Goal: Find specific page/section: Find specific page/section

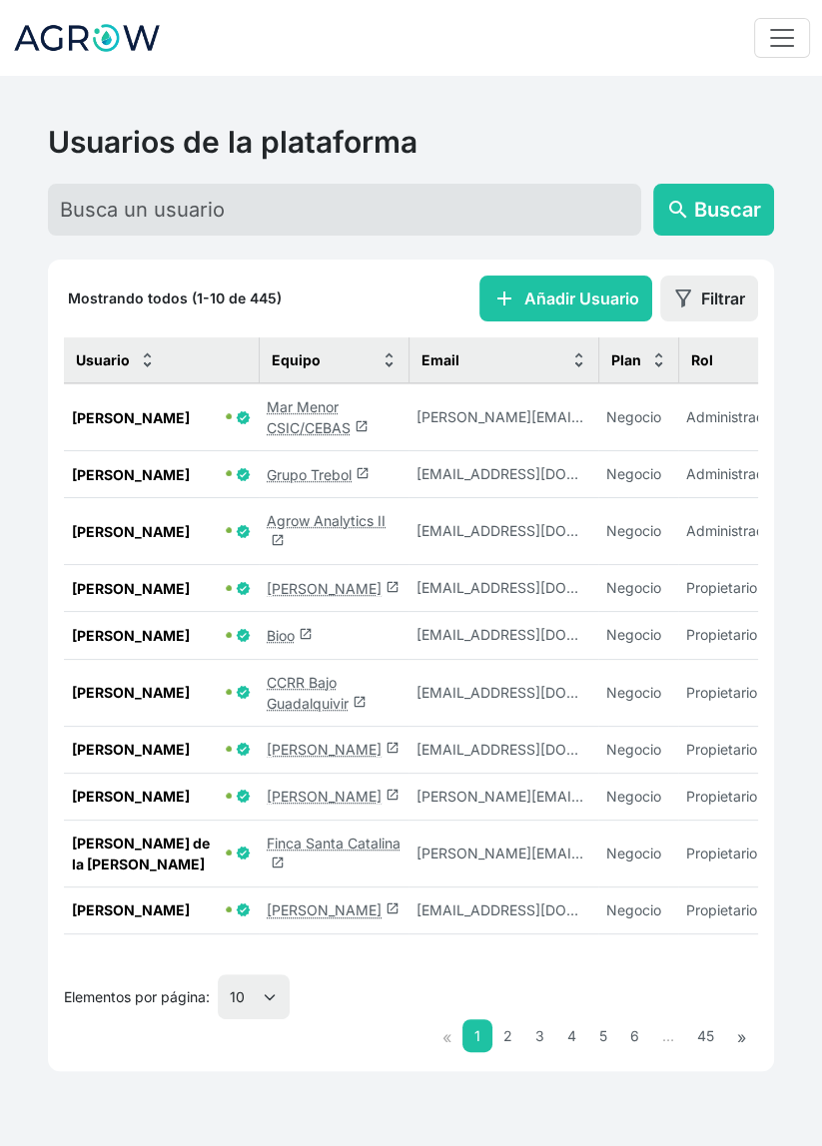
click at [300, 869] on link "Finca Santa Catalina launch" at bounding box center [334, 854] width 134 height 38
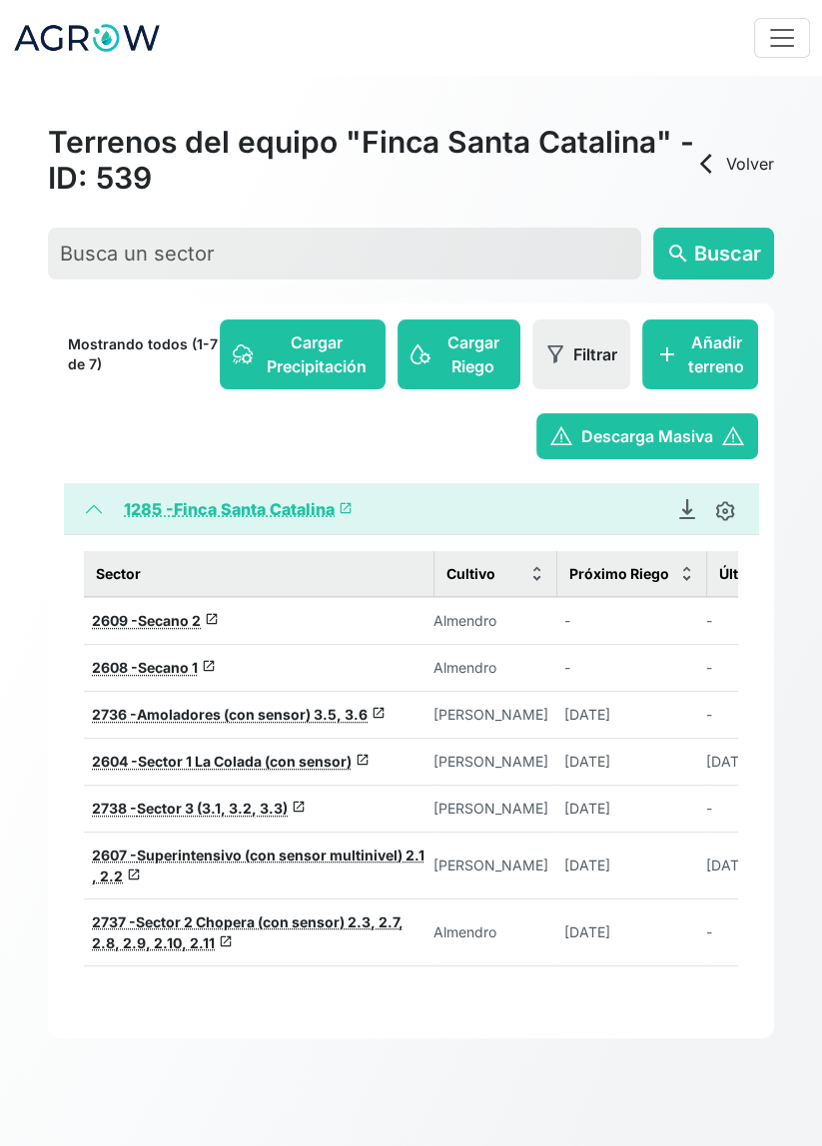
click at [332, 854] on span "Superintensivo (con sensor multinivel) 2.1 , 2.2" at bounding box center [258, 866] width 333 height 38
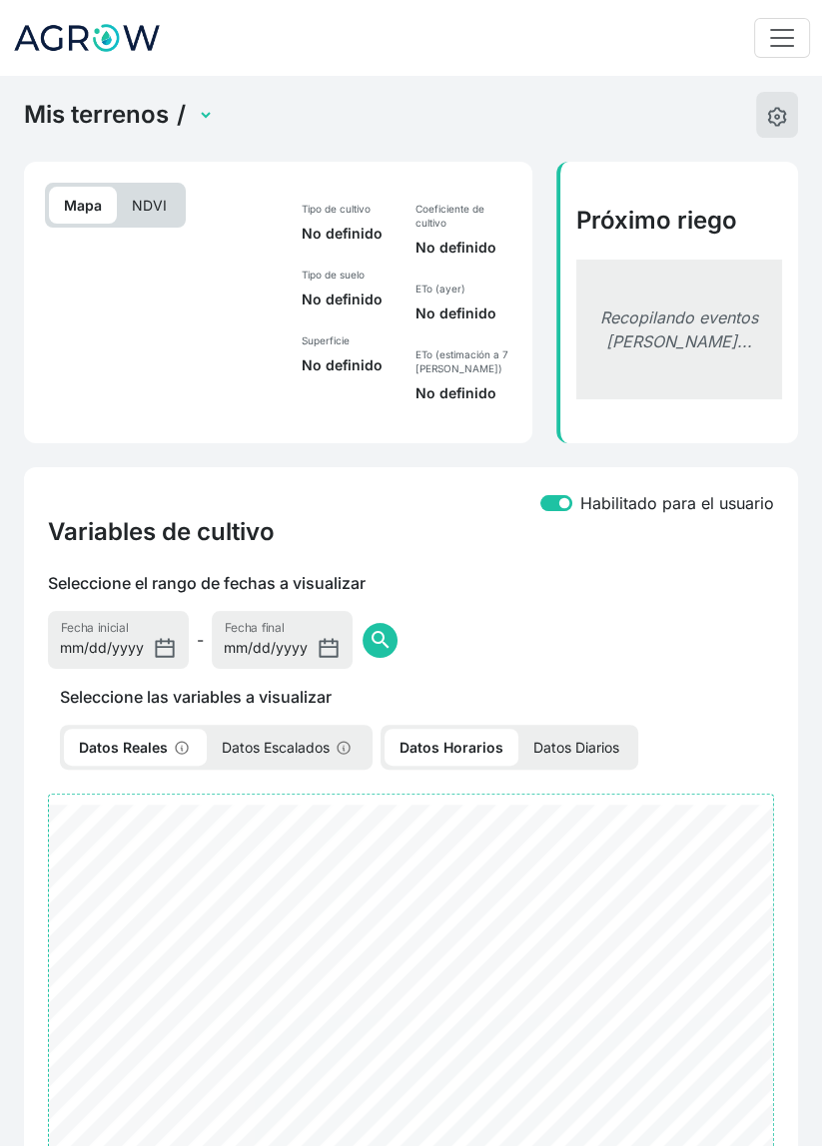
select select "2607"
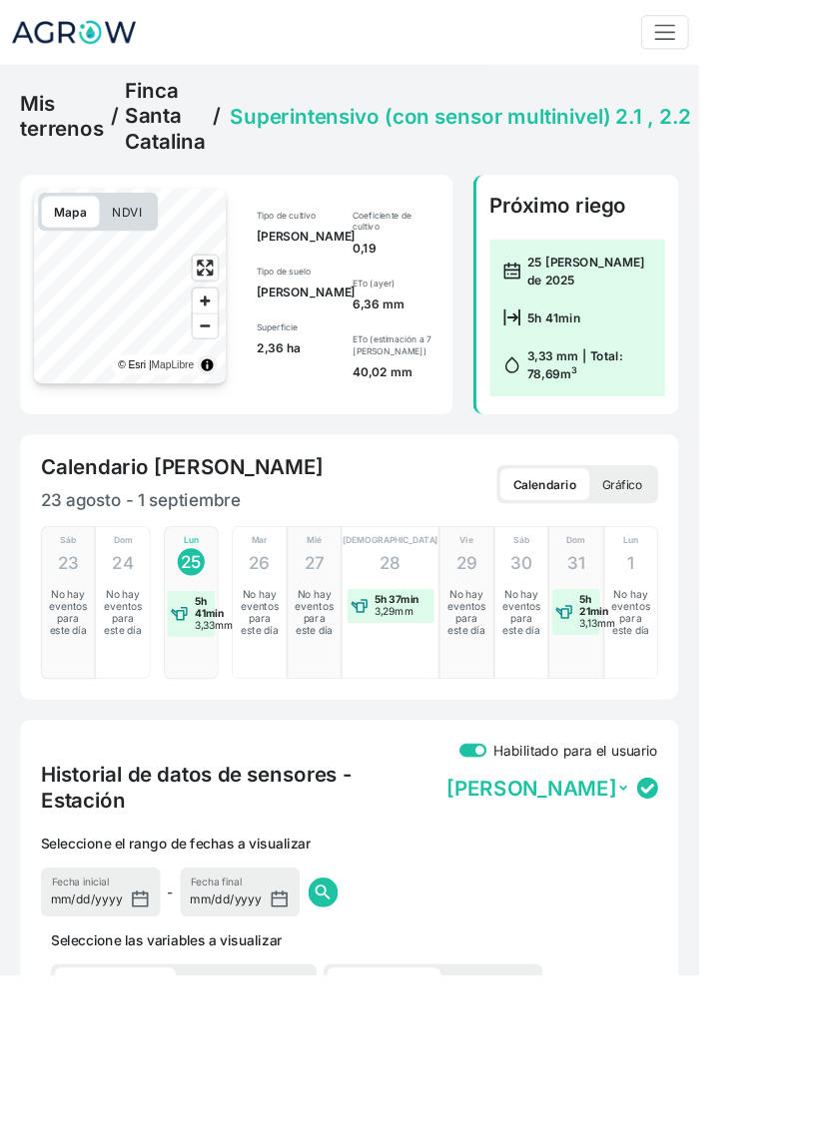
click at [721, 565] on p "Gráfico" at bounding box center [731, 569] width 77 height 37
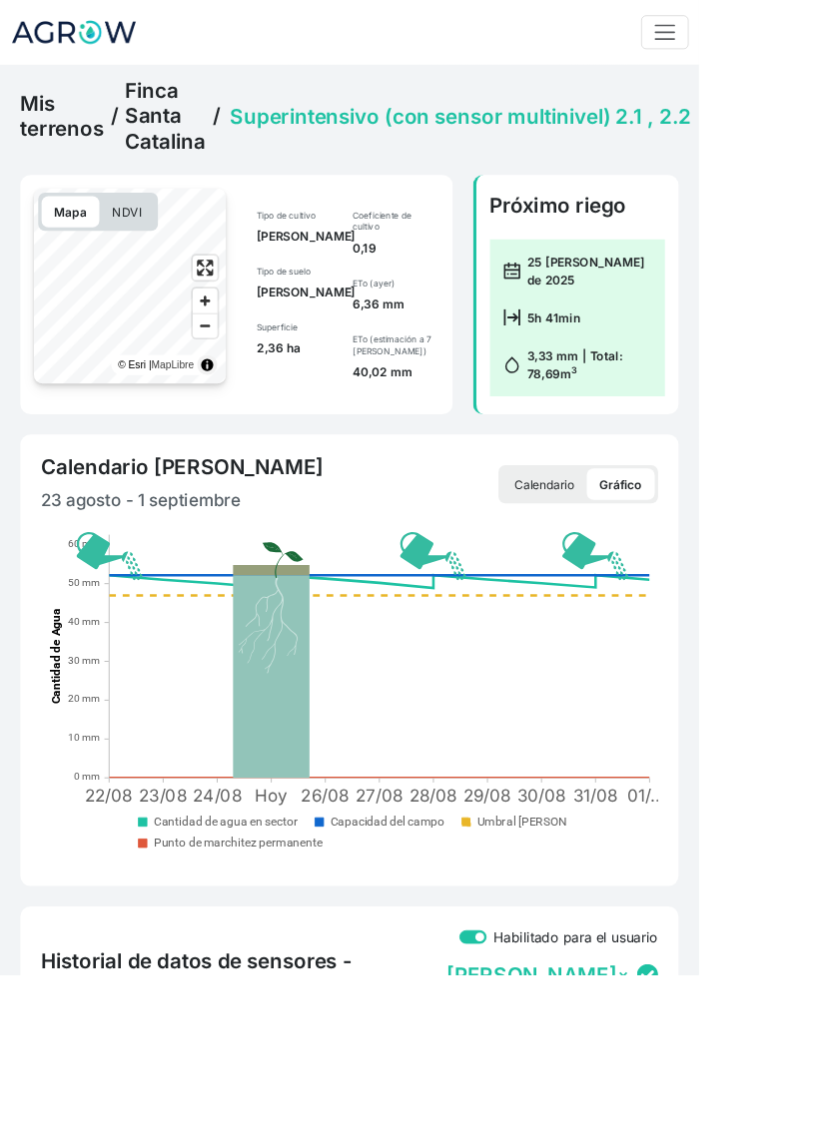
click at [623, 553] on p "Calendario" at bounding box center [640, 569] width 100 height 37
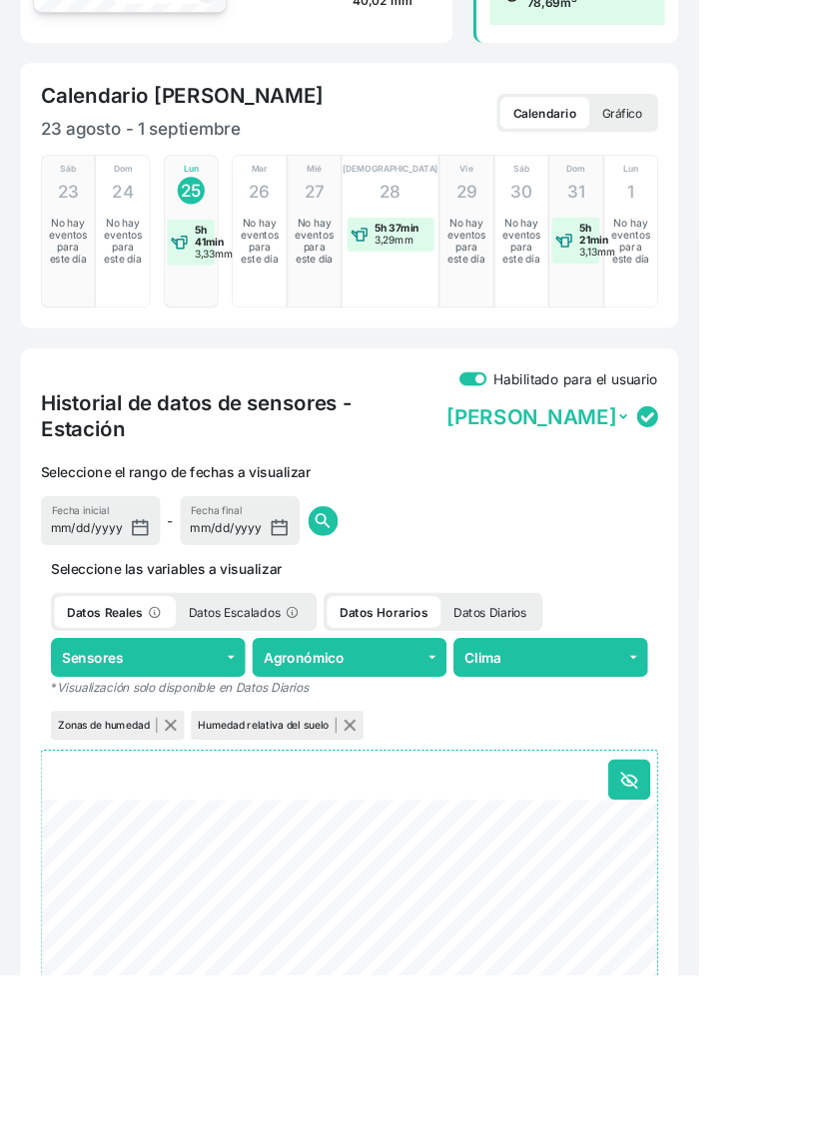
scroll to position [445, 0]
